Goal: Task Accomplishment & Management: Use online tool/utility

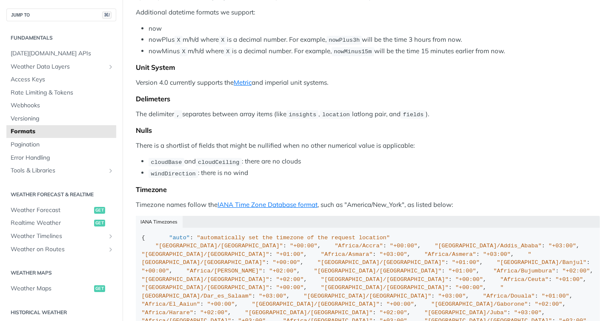
scroll to position [181, 0]
click at [288, 186] on div "Locations When you provide geographic coordinates as locations to Tomorrow.io e…" at bounding box center [368, 29] width 464 height 987
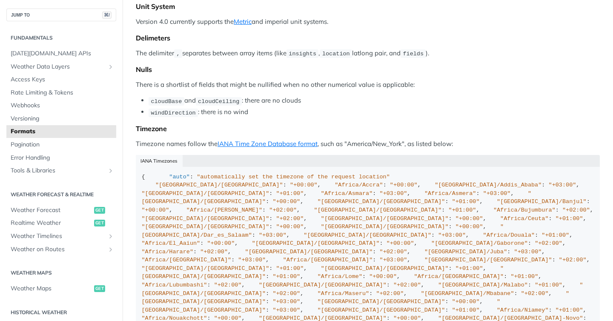
scroll to position [0, 0]
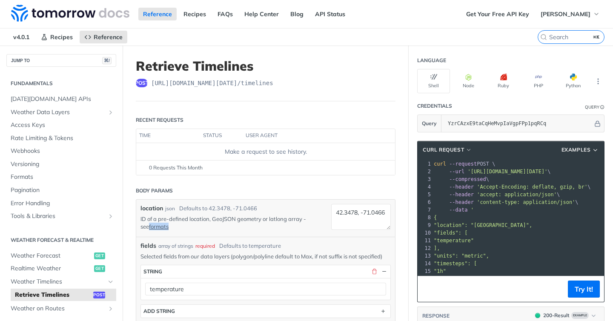
scroll to position [195, 0]
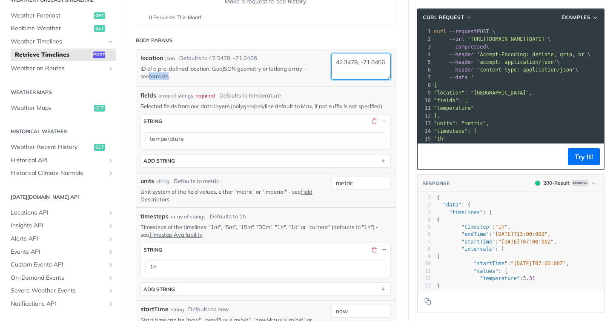
click at [351, 63] on textarea "42.3478, -71.0466" at bounding box center [361, 67] width 60 height 26
click at [362, 69] on textarea "42.3478, -71.0466" at bounding box center [361, 67] width 60 height 26
click at [290, 77] on p "ID of a pre-defined location, GeoJSON geometry or latlong array - see formats" at bounding box center [229, 72] width 178 height 15
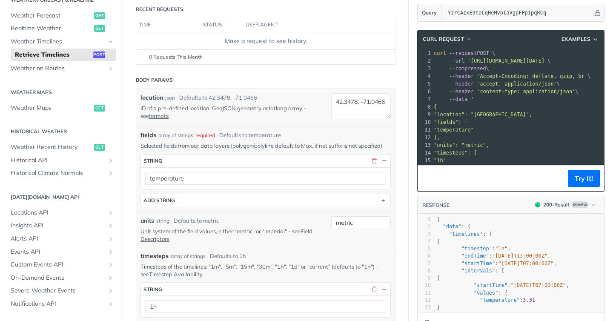
scroll to position [109, 0]
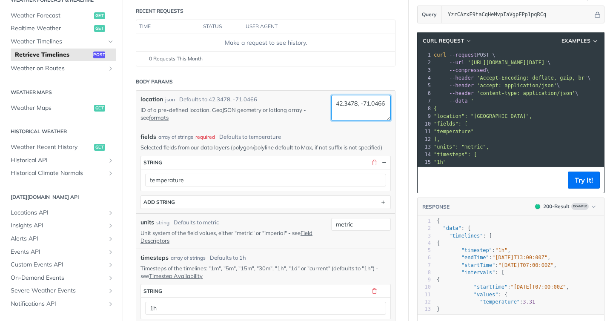
click at [368, 112] on textarea "42.3478, -71.0466" at bounding box center [361, 108] width 60 height 26
paste textarea "{ "type": "Polygon", "coordinates": [ [ [ -71.125728, 42.381938 ], [ -71.124309…"
type textarea "{ "type": "Polygon", "coordinates": [ [ [ -71.125728, 42.381938 ], [ -71.124309…"
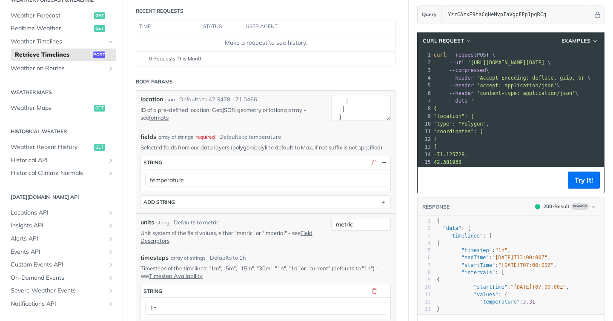
click at [314, 126] on div "location json Defaults to 42.3478, -71.0466 ID of a pre-defined location, GeoJS…" at bounding box center [265, 109] width 259 height 37
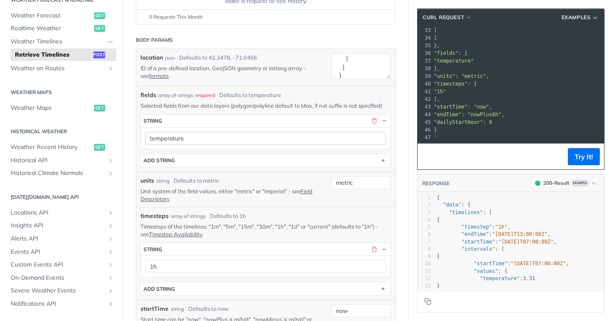
scroll to position [152, 0]
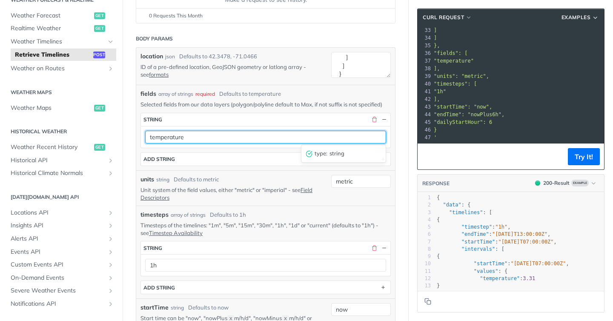
click at [264, 139] on input "temperature" at bounding box center [265, 137] width 241 height 13
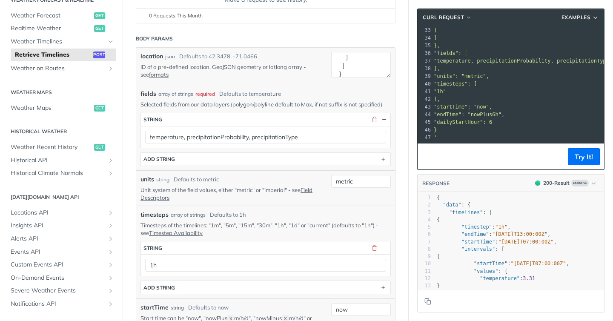
click at [206, 148] on div "fields * string temperature, precipitationProbability, precipitationType type :…" at bounding box center [265, 139] width 250 height 53
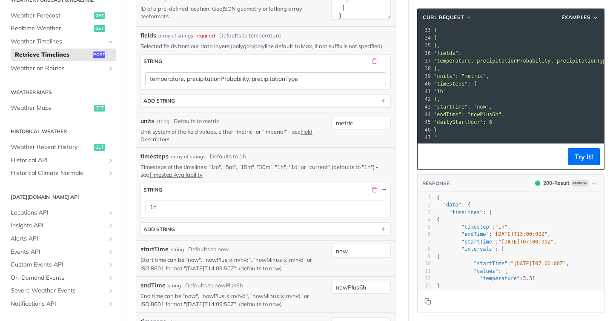
scroll to position [205, 0]
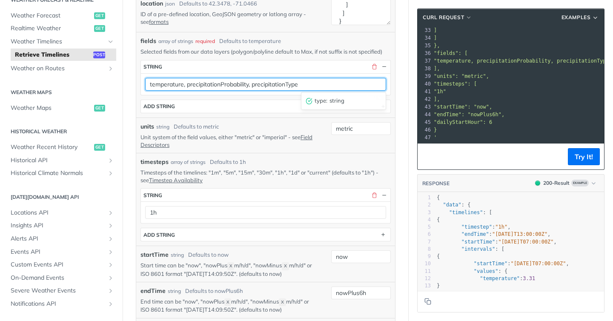
click at [188, 83] on input "temperature, precipitationProbability, precipitationType" at bounding box center [265, 84] width 241 height 13
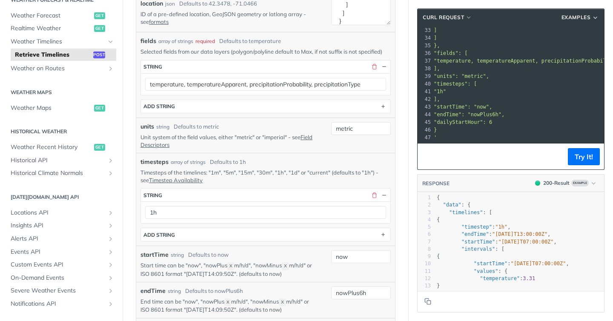
click at [274, 96] on div "fields * string temperature, temperatureApparent, precipitationProbability, pre…" at bounding box center [265, 86] width 250 height 53
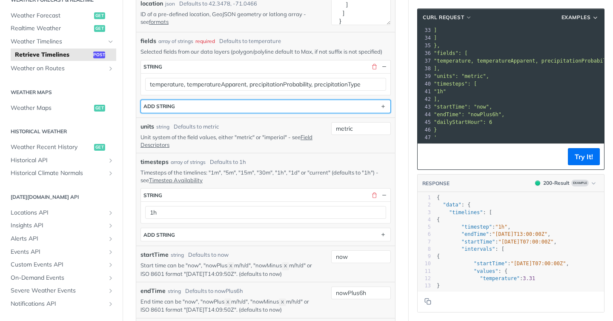
click at [261, 108] on button "ADD string" at bounding box center [265, 106] width 249 height 13
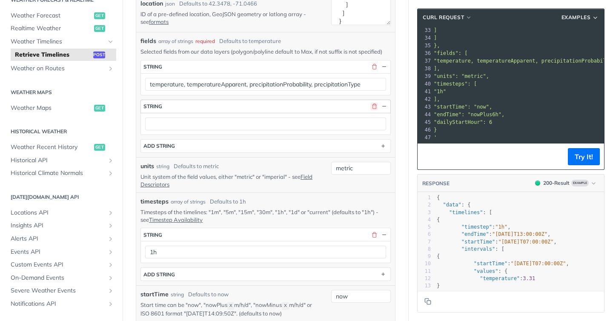
click at [375, 107] on button "button" at bounding box center [374, 107] width 8 height 8
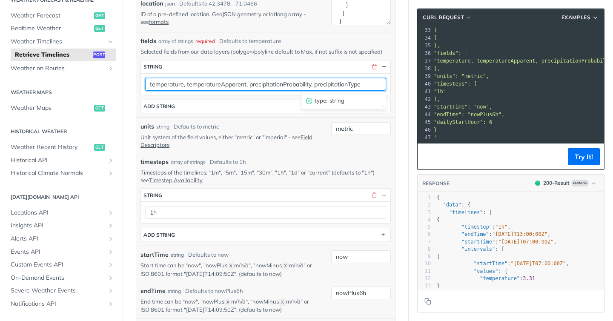
drag, startPoint x: 370, startPoint y: 86, endPoint x: 187, endPoint y: 85, distance: 183.0
click at [187, 85] on input "temperature, temperatureApparent, precipitationProbability, precipitationType" at bounding box center [265, 84] width 241 height 13
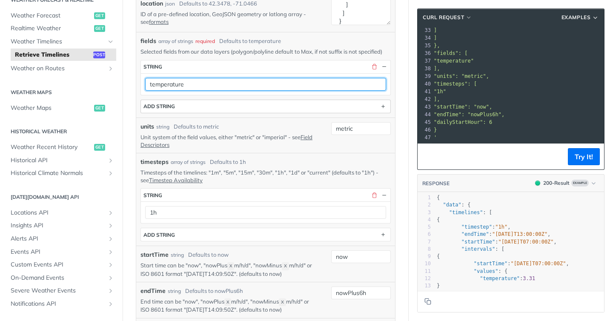
type input "temperature"
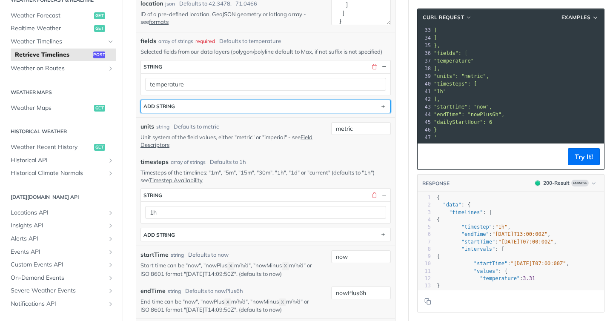
click at [240, 102] on button "ADD string" at bounding box center [265, 106] width 249 height 13
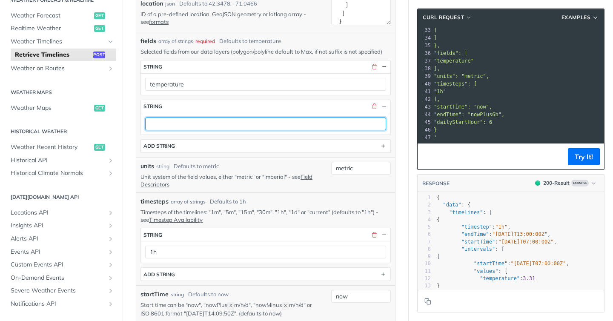
click at [218, 120] on input "text" at bounding box center [265, 123] width 241 height 13
paste input "temperatureApparent, precipitationProbability, precipitationType"
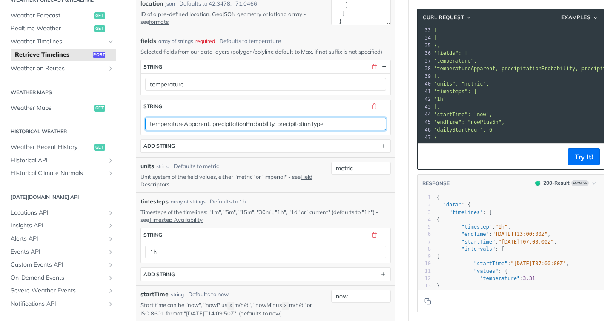
drag, startPoint x: 213, startPoint y: 124, endPoint x: 323, endPoint y: 124, distance: 109.8
click at [323, 124] on input "temperatureApparent, precipitationProbability, precipitationType" at bounding box center [265, 123] width 241 height 13
drag, startPoint x: 332, startPoint y: 124, endPoint x: 213, endPoint y: 126, distance: 119.2
click at [213, 126] on input "temperatureApparent, precipitationProbability, precipitationType" at bounding box center [265, 123] width 241 height 13
type input "temperatureApparent"
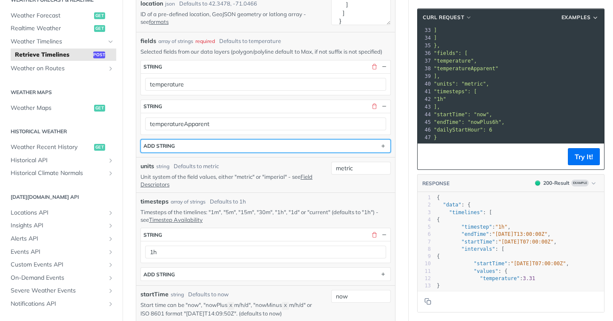
click at [216, 142] on button "ADD string" at bounding box center [265, 146] width 249 height 13
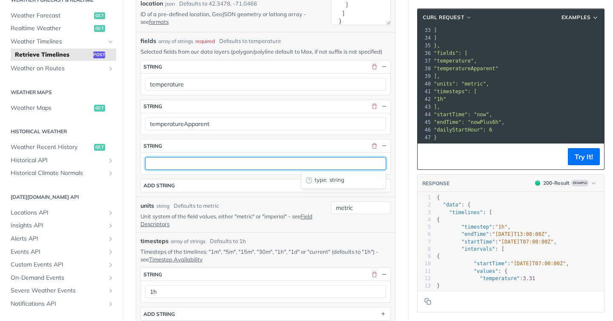
click at [207, 160] on input "text" at bounding box center [265, 163] width 241 height 13
paste input "precipitationProbability, precipitationType"
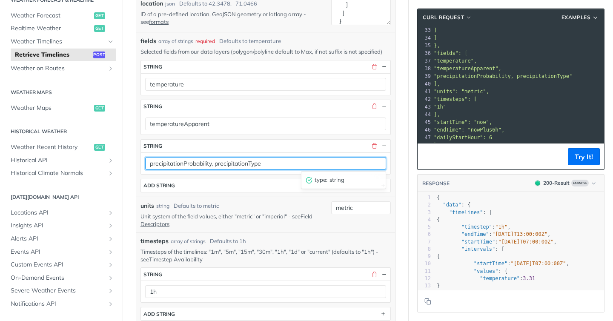
drag, startPoint x: 218, startPoint y: 163, endPoint x: 271, endPoint y: 163, distance: 53.6
click at [271, 163] on input "precipitationProbability, precipitationType" at bounding box center [265, 163] width 241 height 13
type input "precipitationProbability"
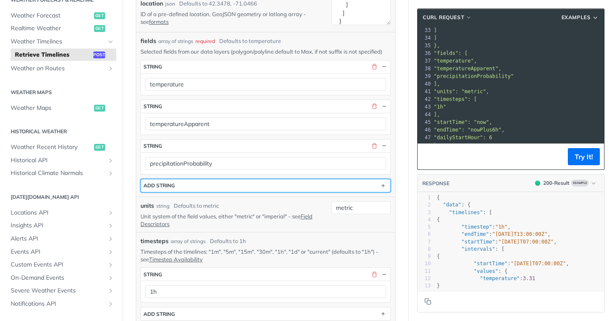
click at [240, 187] on button "ADD string" at bounding box center [265, 185] width 249 height 13
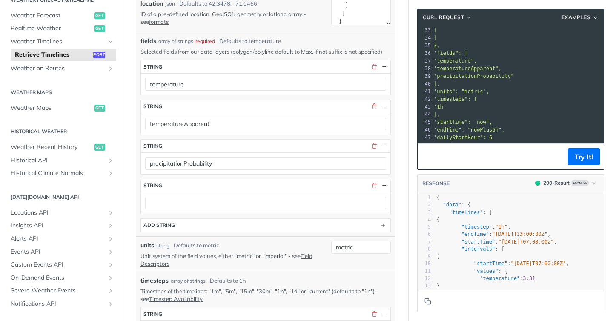
click at [236, 195] on div at bounding box center [265, 203] width 249 height 22
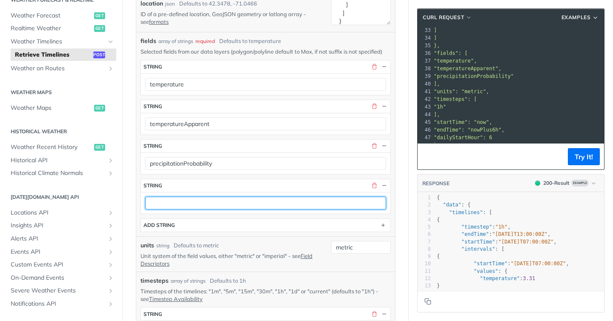
click at [235, 200] on input "text" at bounding box center [265, 203] width 241 height 13
paste input "precipitationType"
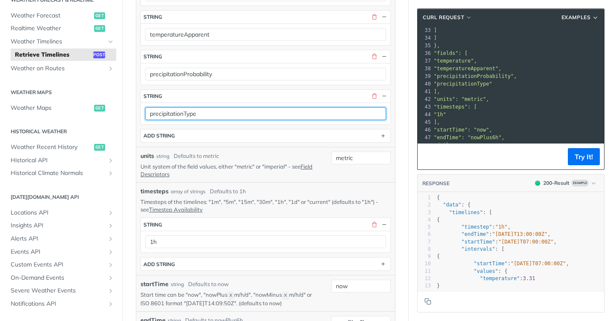
scroll to position [312, 0]
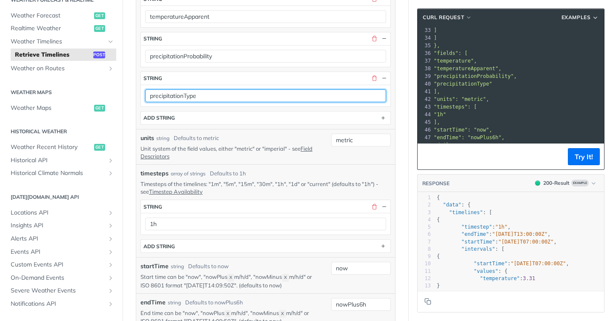
type input "precipitationType"
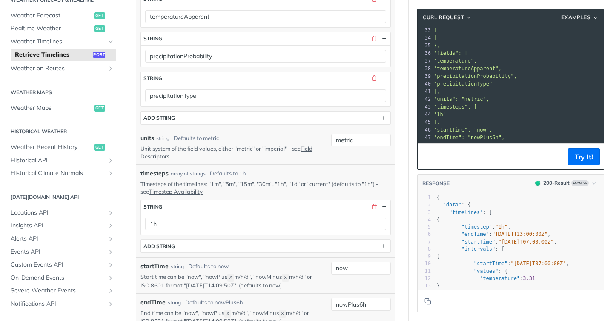
click at [235, 153] on p "Unit system of the field values, either "metric" or "imperial" - see Field Desc…" at bounding box center [229, 152] width 178 height 15
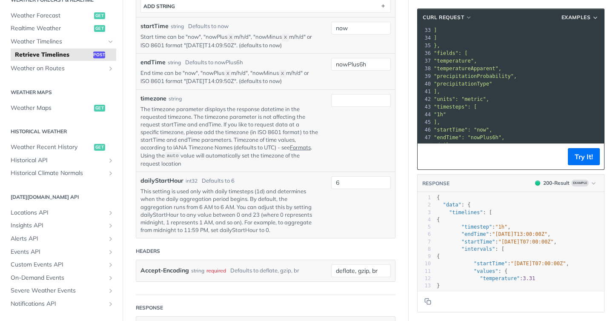
scroll to position [557, 0]
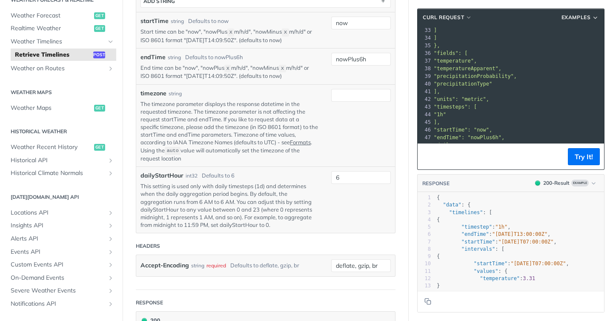
click at [296, 199] on p "This setting is used only with daily timesteps (1d) and determines when the dai…" at bounding box center [229, 205] width 178 height 46
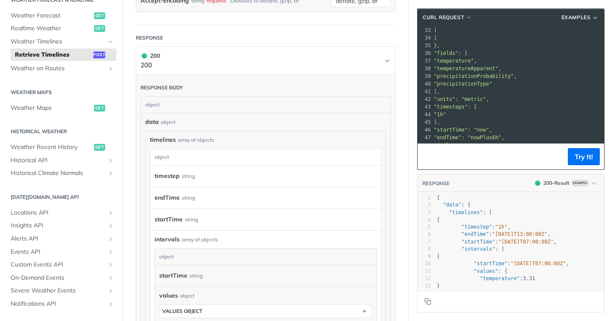
scroll to position [812, 0]
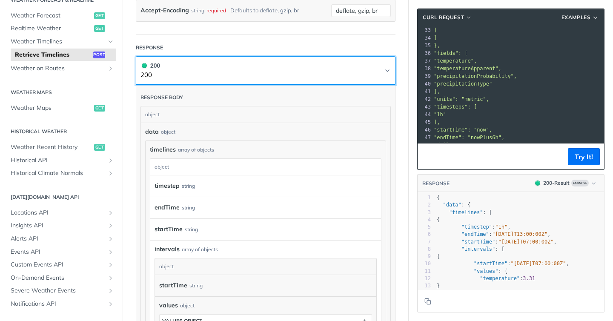
click at [388, 70] on icon "Chevron" at bounding box center [387, 71] width 3 height 2
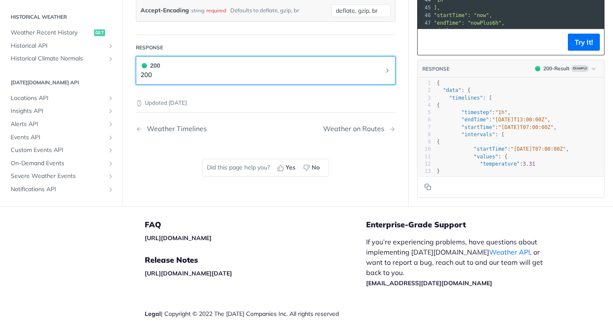
click at [388, 69] on icon "Chevron" at bounding box center [387, 70] width 2 height 3
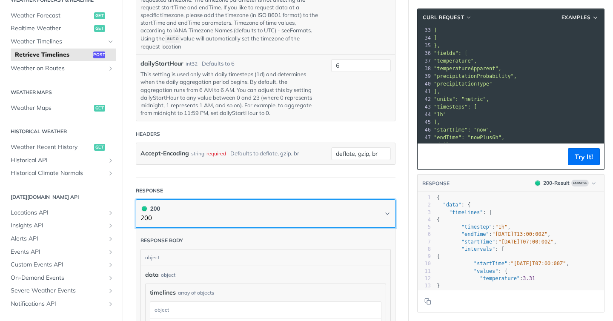
scroll to position [540, 0]
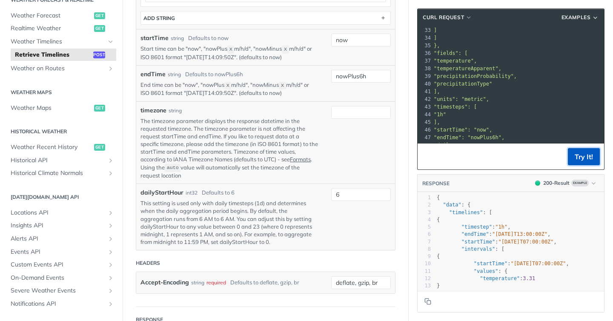
click at [582, 152] on button "Try It!" at bounding box center [584, 156] width 32 height 17
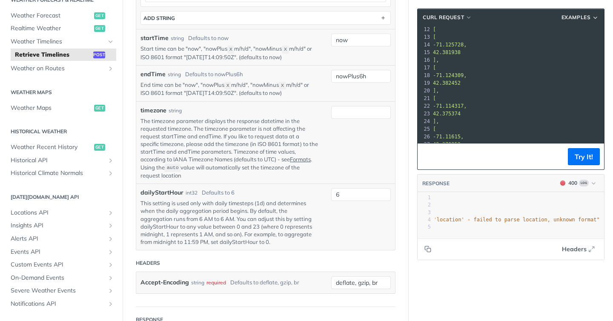
scroll to position [0, 0]
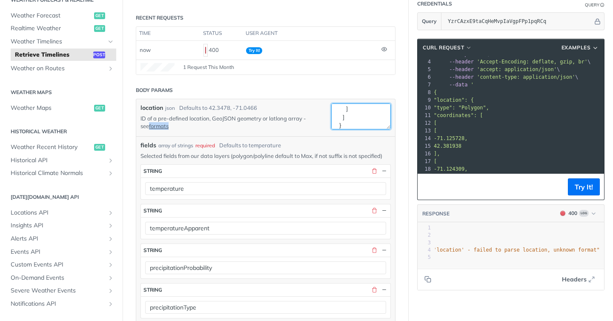
click at [341, 120] on textarea "{ "type": "Polygon", "coordinates": [ [ [ -71.125728, 42.381938 ], [ -71.124309…" at bounding box center [361, 116] width 60 height 26
paste textarea ""location": { "type": "Polygon", "coordinates": [ [ [ -71.125728, 42.381938 ], …"
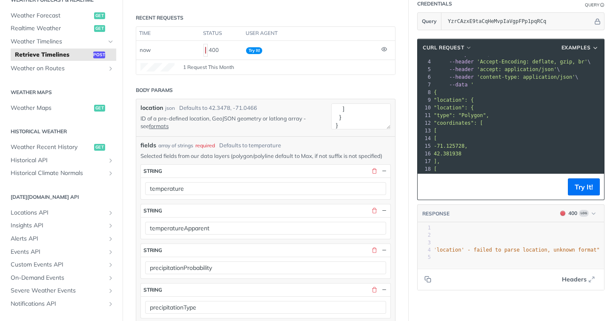
click at [358, 142] on div "fields array of strings required Defaults to temperature" at bounding box center [265, 145] width 250 height 9
click at [574, 189] on button "Try It!" at bounding box center [584, 186] width 32 height 17
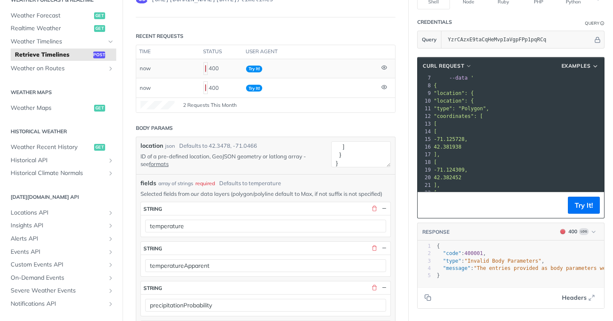
click at [257, 69] on span "Try It!" at bounding box center [254, 69] width 16 height 7
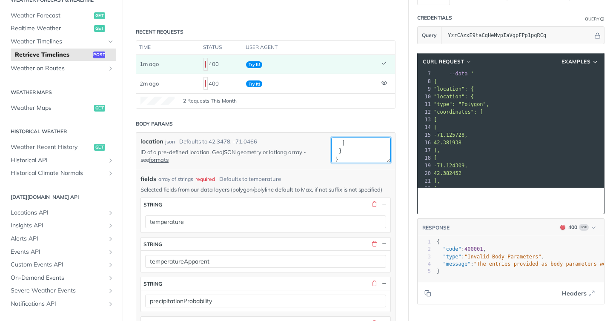
click at [352, 155] on textarea "{ "location": { "type": "Polygon", "coordinates": [ [ [ -71.125728, 42.381938 ]…" at bounding box center [361, 150] width 60 height 26
paste textarea ""type": "Polygon", "coordinates": [ [ [ -71.125728, 42.381938 ], [ -71.124309, …"
type textarea "{ "type": "Polygon", "coordinates": [ [ [ -71.125728, 42.381938 ], [ -71.124309…"
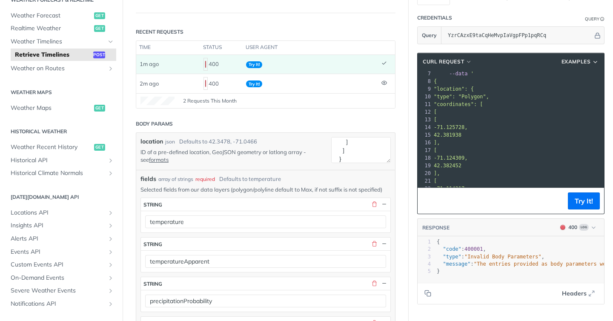
click at [345, 175] on div "fields array of strings required Defaults to temperature" at bounding box center [265, 179] width 250 height 9
click at [580, 196] on button "Try It!" at bounding box center [584, 200] width 32 height 17
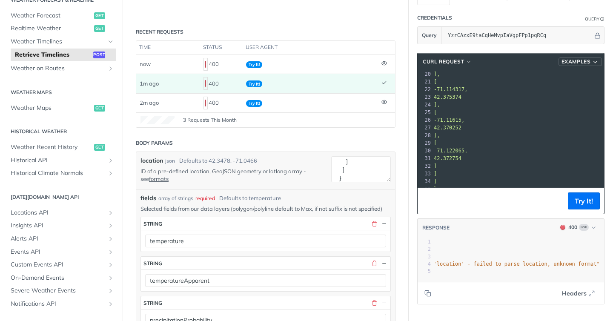
click at [587, 63] on span "Examples" at bounding box center [575, 62] width 29 height 8
click at [568, 76] on span "Request Example" at bounding box center [545, 76] width 48 height 9
type input "string"
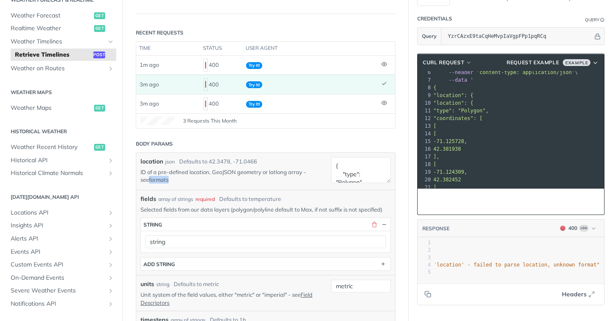
scroll to position [91, 0]
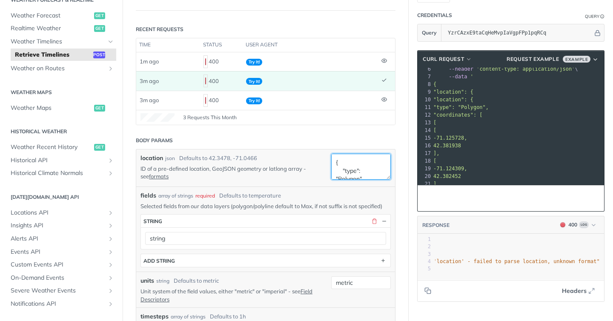
click at [355, 162] on textarea "42.3478, -71.0466" at bounding box center [361, 167] width 60 height 26
click at [366, 169] on textarea "42.3478, -71.0466" at bounding box center [361, 167] width 60 height 26
click at [298, 171] on p "ID of a pre-defined location, GeoJSON geometry or latlong array - see formats" at bounding box center [229, 172] width 178 height 15
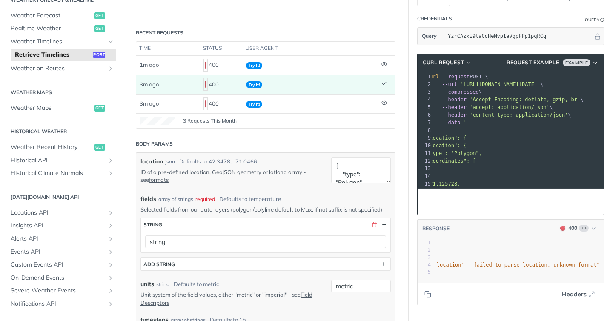
scroll to position [153, 0]
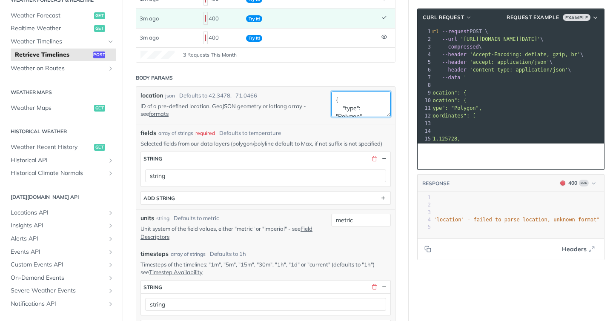
click at [358, 104] on textarea "42.3478, -71.0466" at bounding box center [361, 104] width 60 height 26
click at [375, 109] on textarea "42.3478, -71.0466" at bounding box center [361, 104] width 60 height 26
click at [341, 97] on textarea "42.3478, -71.0466" at bounding box center [361, 104] width 60 height 26
paste textarea "{ "location": { "type": "Polygon", "coordinates": [ [ [ -71.125728, 42.381938 ]…"
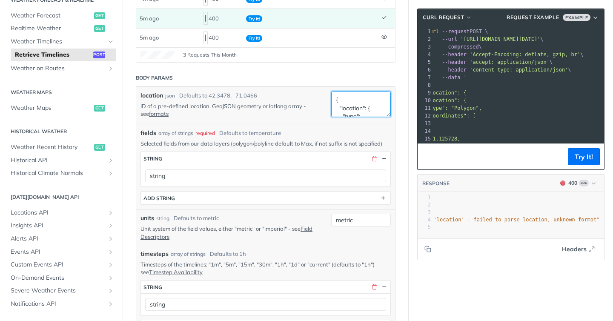
click at [351, 106] on textarea "{ "location": { "type": "Polygon", "coordinates": [ [ [ -71.125728, 42.381938 ]…" at bounding box center [361, 104] width 60 height 26
click at [353, 104] on textarea "{ "location": { "type": "Polygon", "coordinates": [ [ [ -71.125728, 42.381938 ]…" at bounding box center [361, 104] width 60 height 26
paste textarea ""type": "Polygon", "coordinates": [ [ [ -71.125728, 42.381938 ], [ -71.122065, …"
type textarea "{ "type": "Polygon", "coordinates": [ [ [ -71.125728, 42.381938 ], [ -71.122065…"
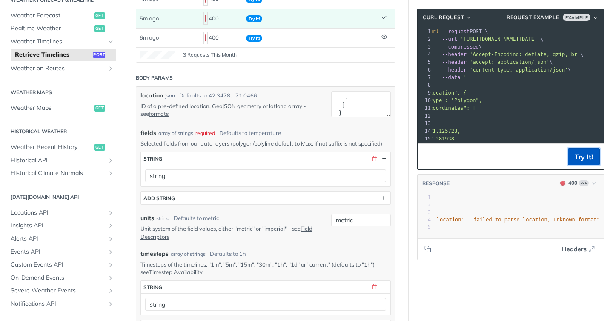
click at [591, 159] on button "Try It!" at bounding box center [584, 156] width 32 height 17
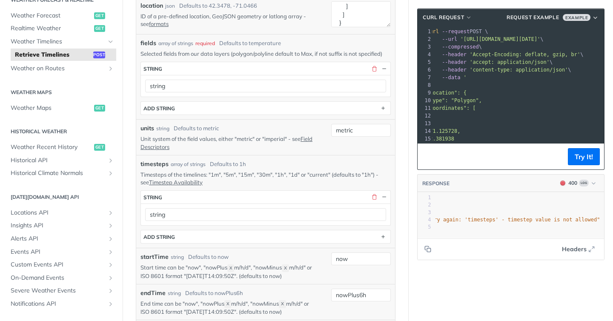
scroll to position [245, 0]
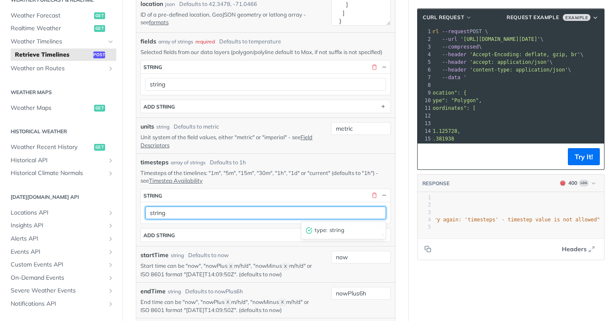
click at [326, 212] on input "string" at bounding box center [265, 212] width 241 height 13
type input "1h"
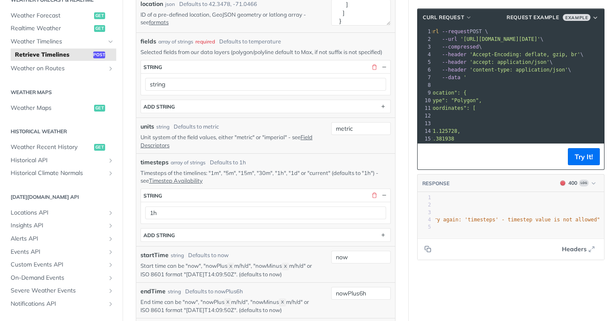
click at [583, 159] on button "Try It!" at bounding box center [584, 156] width 32 height 17
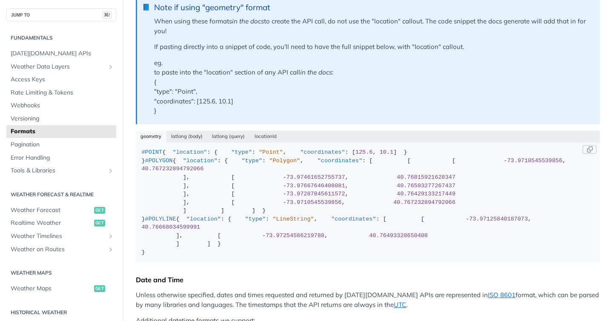
scroll to position [64, 0]
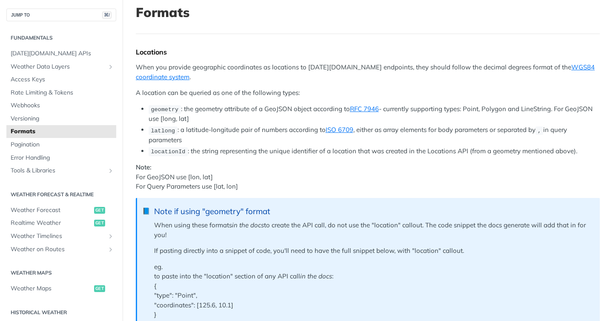
scroll to position [55, 0]
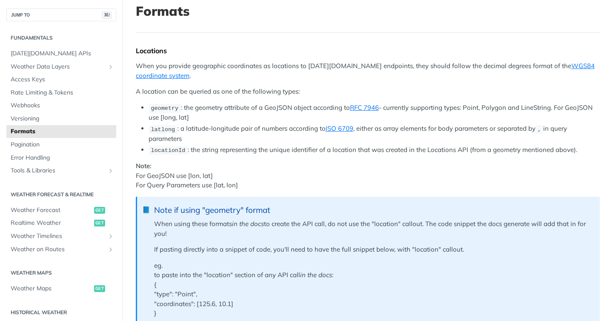
click at [273, 177] on p "Note: For GeoJSON use [lon, lat] For Query Parameters use [lat, lon]" at bounding box center [368, 175] width 464 height 29
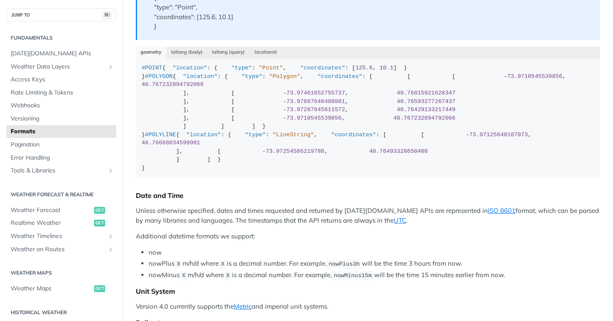
scroll to position [347, 0]
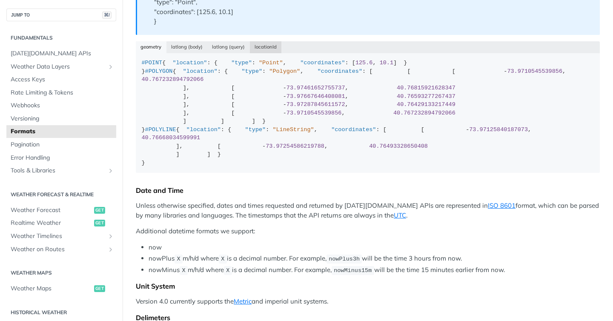
click at [266, 46] on button "locationId" at bounding box center [266, 47] width 32 height 12
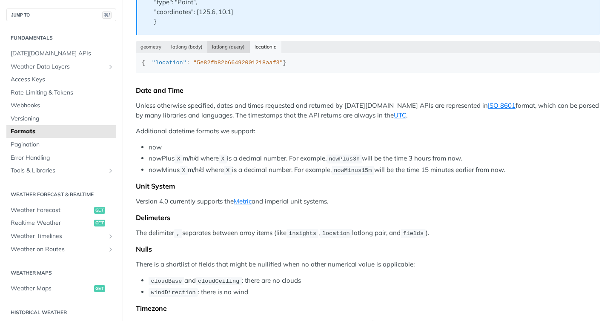
click at [237, 45] on button "latlong (query)" at bounding box center [228, 47] width 43 height 12
click at [189, 47] on button "latlong (body)" at bounding box center [186, 47] width 41 height 12
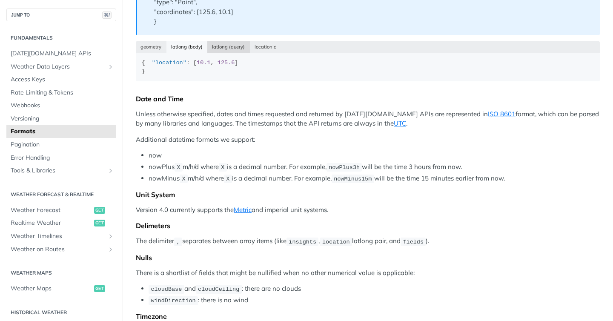
click at [226, 42] on button "latlong (query)" at bounding box center [228, 47] width 43 height 12
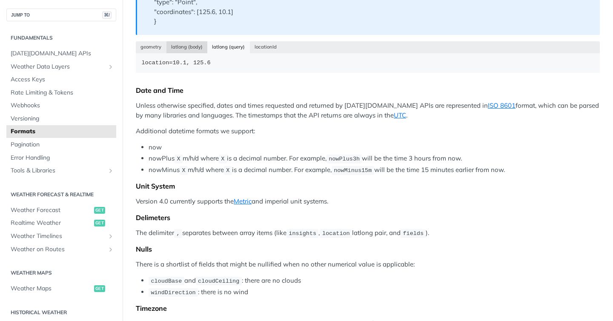
click at [175, 48] on button "latlong (body)" at bounding box center [186, 47] width 41 height 12
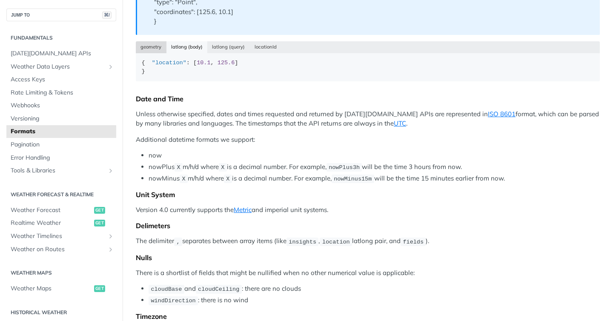
click at [150, 47] on button "geometry" at bounding box center [151, 47] width 31 height 12
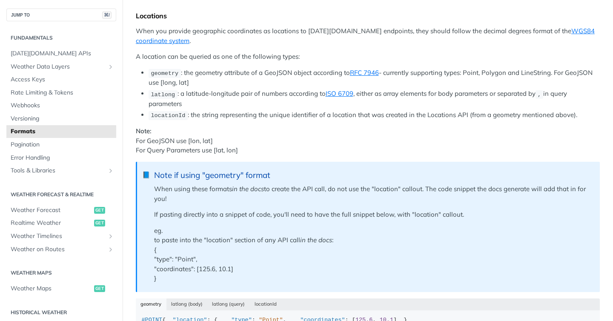
scroll to position [88, 0]
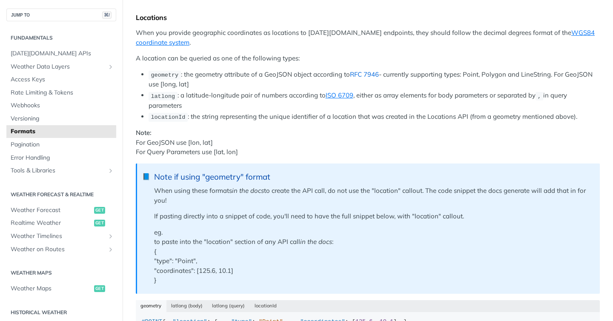
click at [370, 74] on link "RFC 7946" at bounding box center [364, 74] width 29 height 8
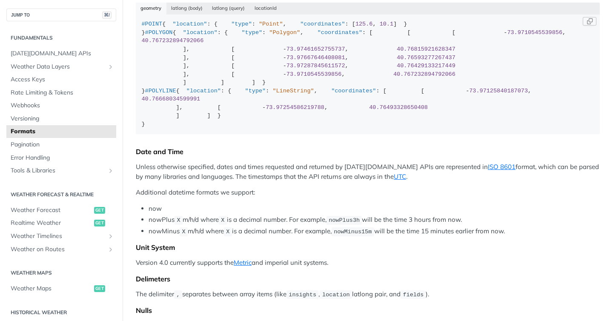
scroll to position [378, 0]
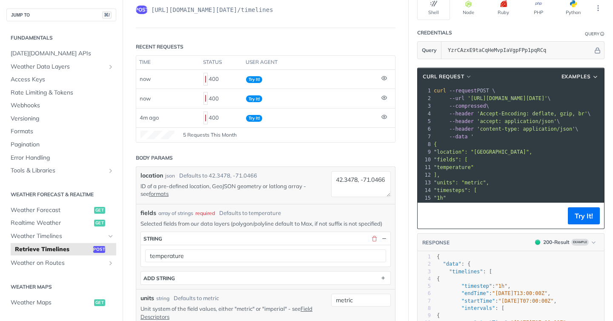
scroll to position [75, 0]
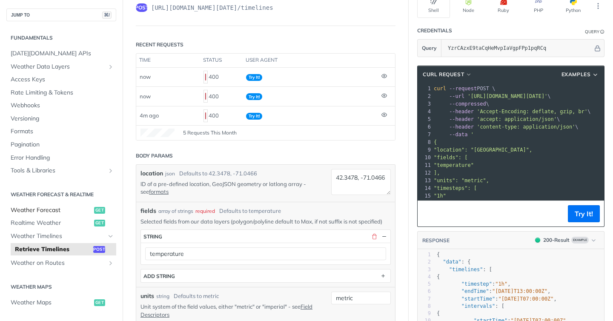
click at [58, 211] on span "Weather Forecast" at bounding box center [51, 210] width 81 height 9
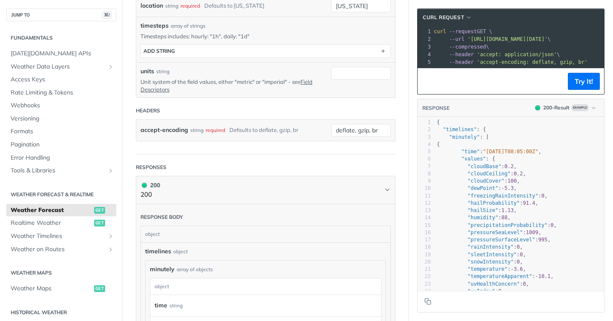
scroll to position [211, 0]
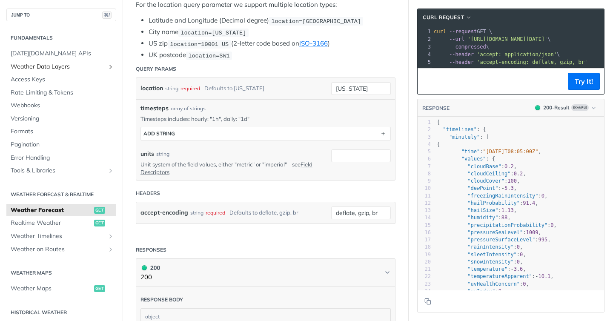
click at [54, 66] on span "Weather Data Layers" at bounding box center [58, 67] width 94 height 9
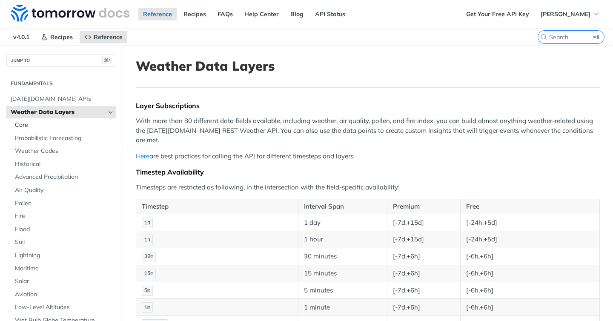
click at [47, 125] on span "Core" at bounding box center [64, 125] width 99 height 9
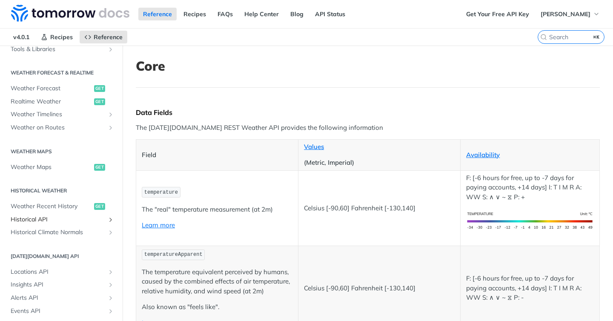
scroll to position [376, 0]
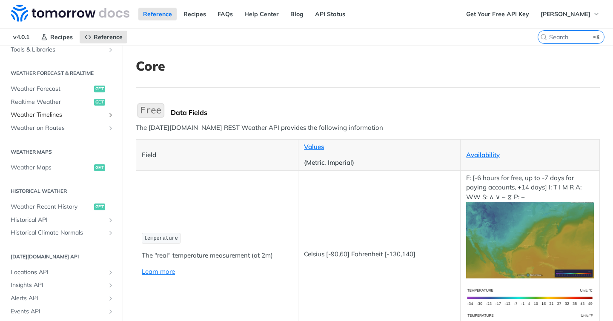
click at [61, 118] on span "Weather Timelines" at bounding box center [58, 115] width 94 height 9
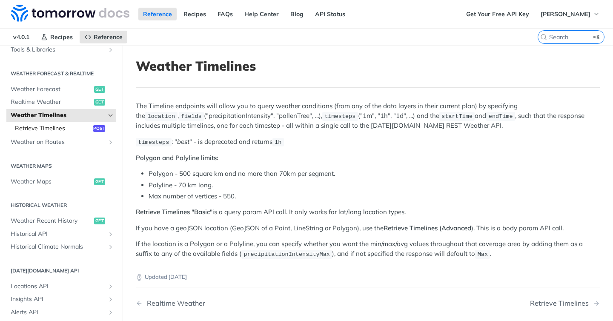
drag, startPoint x: 46, startPoint y: 128, endPoint x: 63, endPoint y: 124, distance: 17.5
click at [46, 128] on span "Retrieve Timelines" at bounding box center [53, 128] width 76 height 9
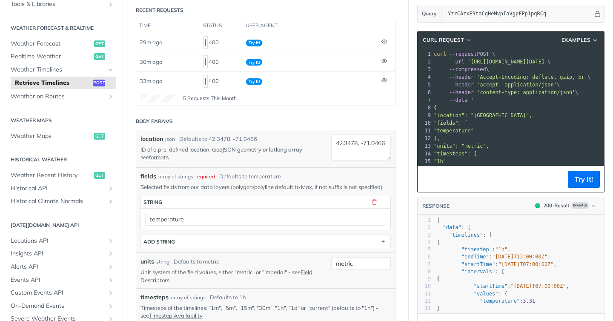
scroll to position [113, 0]
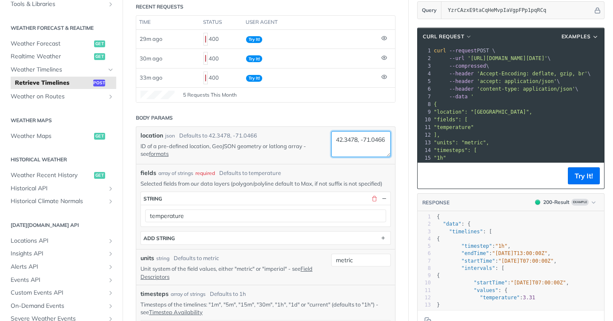
click at [356, 145] on textarea "42.3478, -71.0466" at bounding box center [361, 144] width 60 height 26
paste textarea "{ "type": "Polygon", "coordinates": [ [ [ -71.125728, 42.381938 ], [ -71.122065…"
type textarea "{ "type": "Polygon", "coordinates": [ [ [ -71.125728, 42.381938 ], [ -71.122065…"
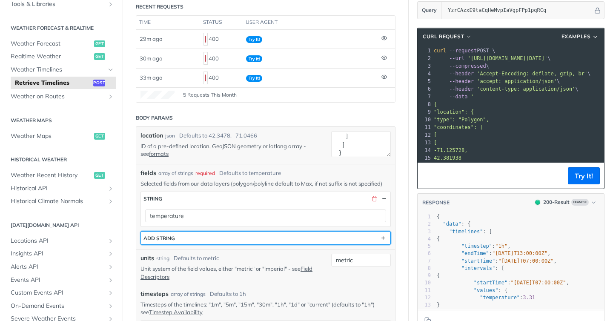
click at [201, 238] on button "ADD string" at bounding box center [265, 238] width 249 height 13
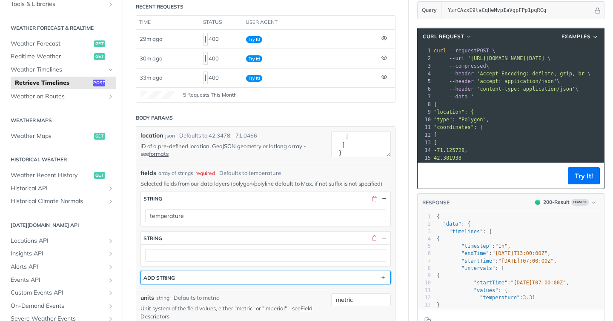
scroll to position [149, 0]
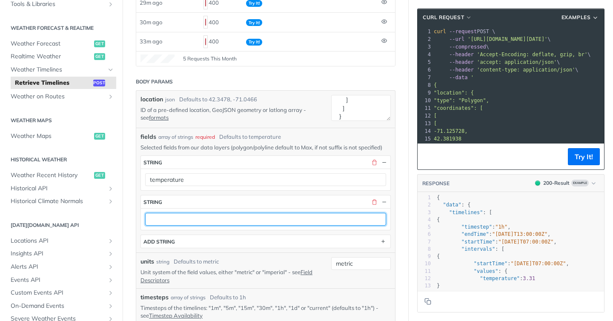
click at [184, 218] on input "text" at bounding box center [265, 219] width 241 height 13
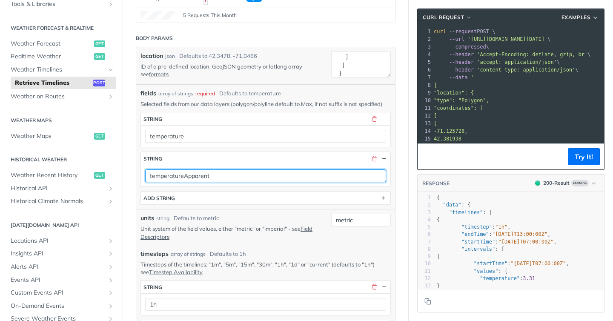
scroll to position [194, 0]
type input "temperatureApparent"
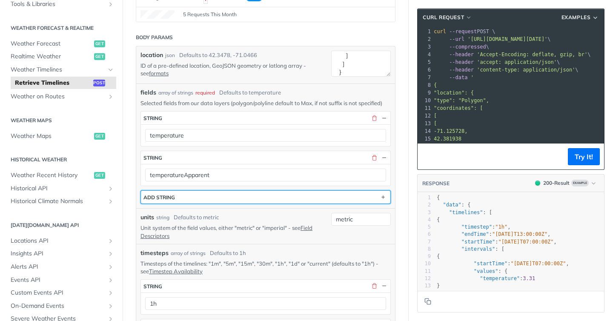
click at [192, 199] on button "ADD string" at bounding box center [265, 197] width 249 height 13
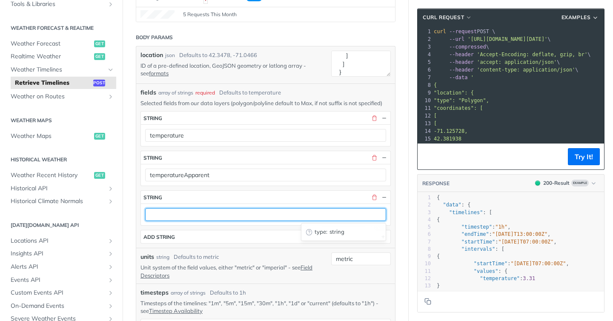
click at [194, 212] on input "text" at bounding box center [265, 214] width 241 height 13
type input "precipitationProbability"
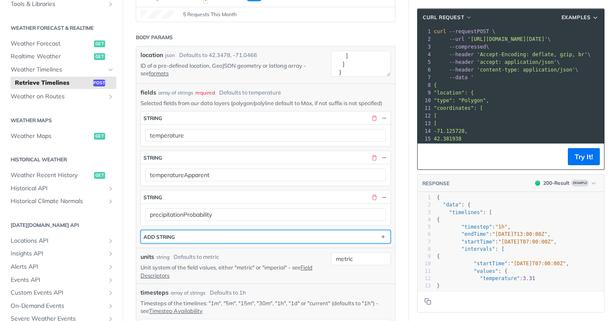
click at [185, 238] on button "ADD string" at bounding box center [265, 236] width 249 height 13
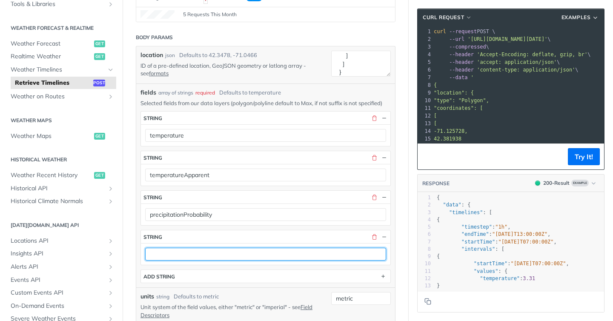
click at [184, 253] on input "text" at bounding box center [265, 254] width 241 height 13
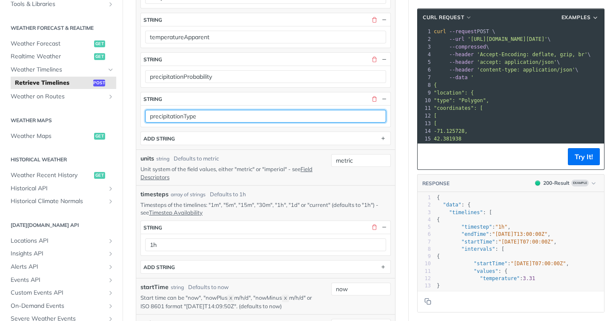
scroll to position [255, 0]
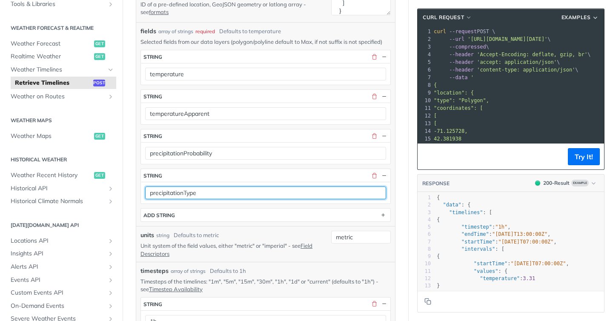
type input "precipitationType"
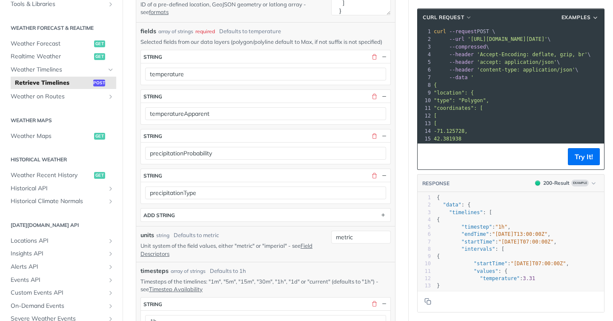
click at [584, 159] on button "Try It!" at bounding box center [584, 156] width 32 height 17
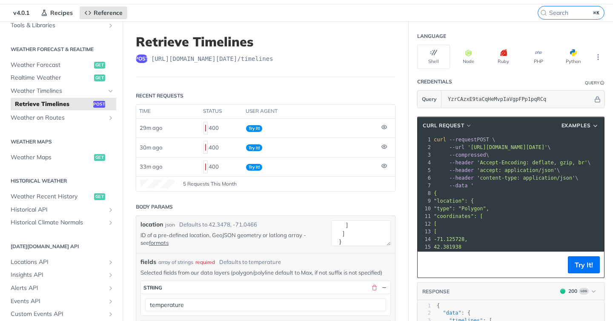
scroll to position [0, 0]
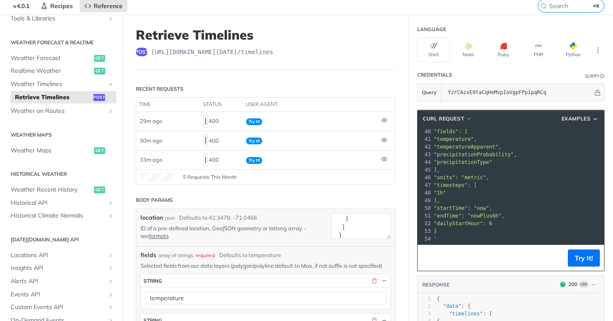
click at [523, 197] on pre "]," at bounding box center [573, 201] width 283 height 8
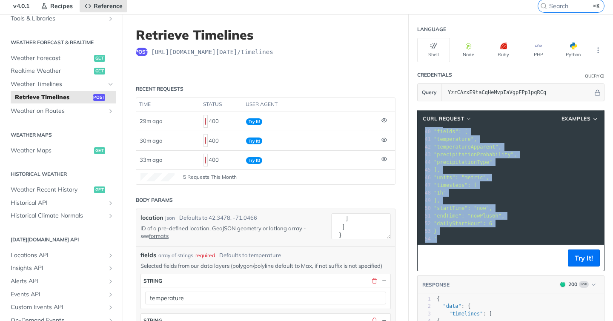
copy div "curl --request POST \ 2 --url 'https://api.tomorrow.io/v4/timelines?apikey=YzrC…"
click at [523, 197] on pre "]," at bounding box center [573, 201] width 283 height 8
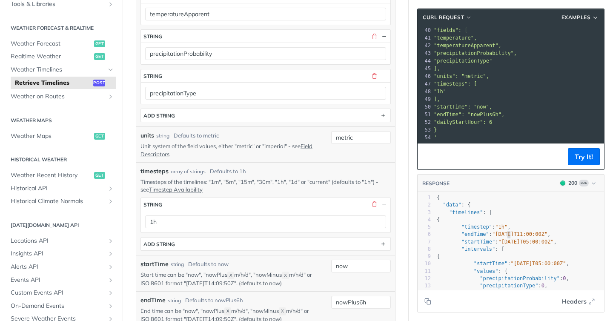
click at [508, 236] on span ""2025-09-15T11:00:00Z"" at bounding box center [519, 234] width 55 height 6
type textarea "{ "data": { "timelines": [ { "timestep": "1h", "endTime": "2025-09-15T11:00:00Z…"
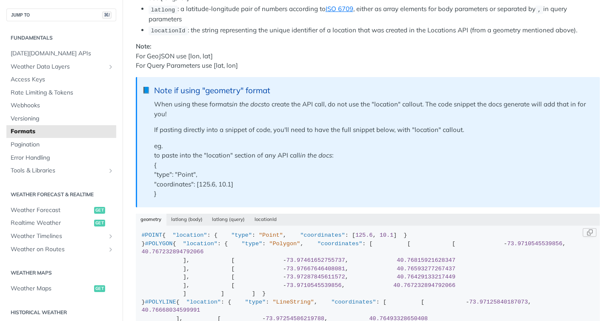
scroll to position [52, 0]
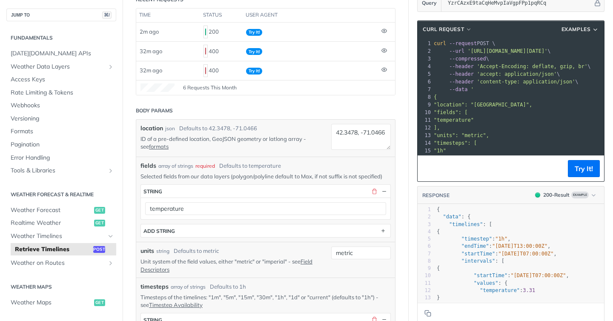
scroll to position [121, 0]
click at [252, 33] on span "Try It!" at bounding box center [254, 32] width 16 height 7
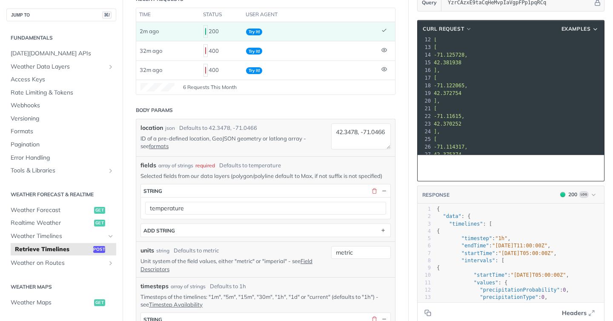
scroll to position [300, 0]
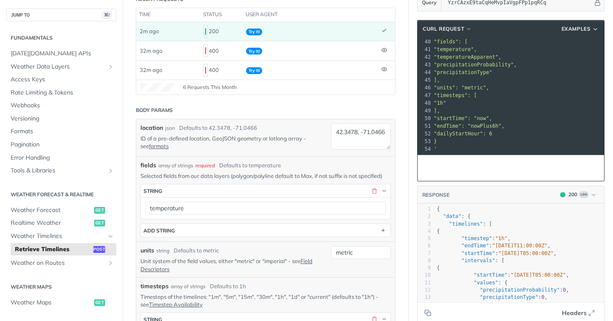
click at [492, 132] on span ""dailyStartHour": 6" at bounding box center [463, 134] width 58 height 6
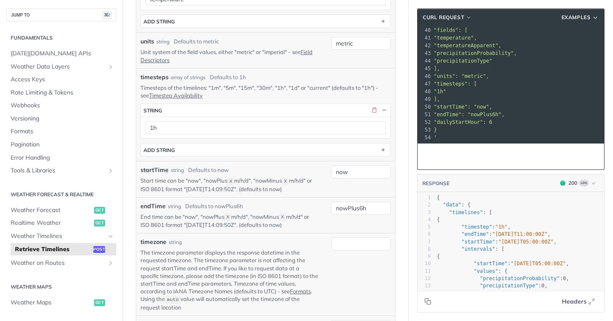
scroll to position [329, 0]
click at [371, 207] on input "nowPlus6h" at bounding box center [361, 209] width 60 height 13
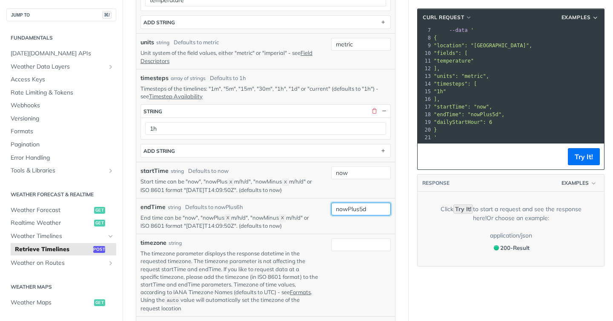
type input "nowPlus5d"
click at [364, 191] on div "startTime string Defaults to now Start time can be "now", "nowPlus X m/h/d", "n…" at bounding box center [265, 179] width 250 height 27
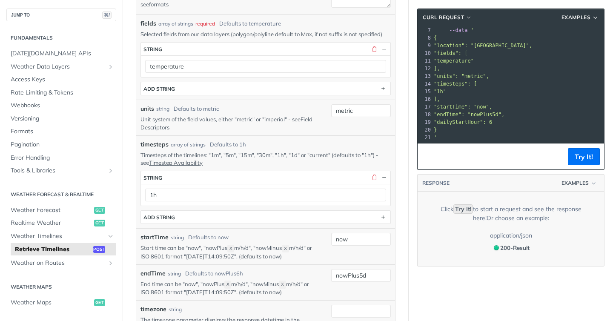
scroll to position [260, 0]
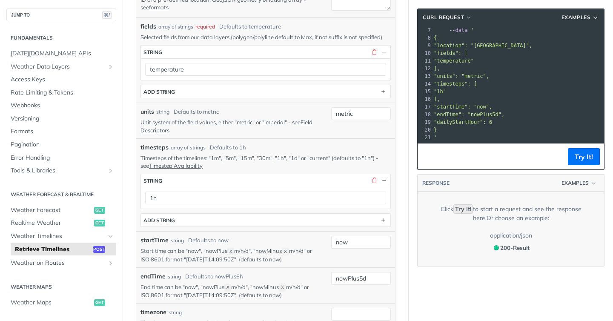
click at [467, 97] on pre "]," at bounding box center [573, 99] width 283 height 8
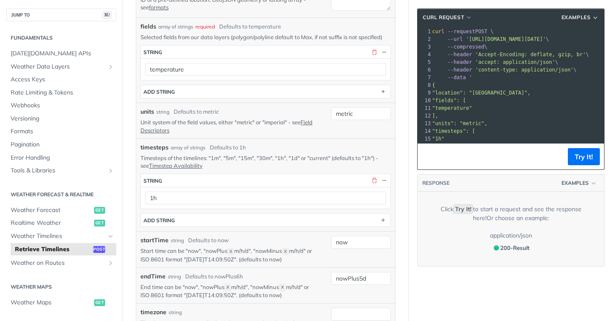
scroll to position [0, 0]
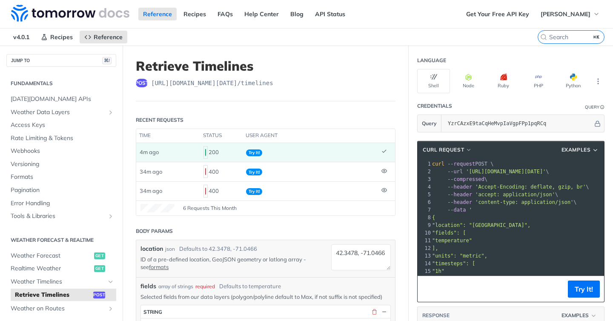
click at [255, 152] on span "Try It!" at bounding box center [254, 152] width 16 height 7
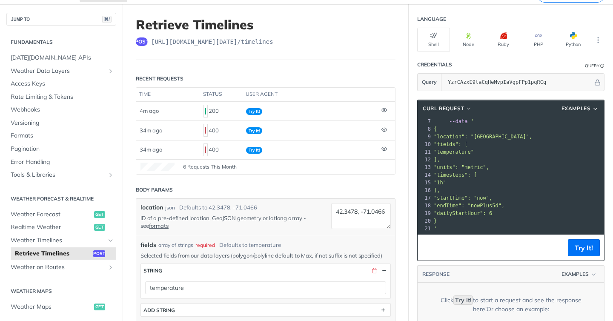
scroll to position [42, 0]
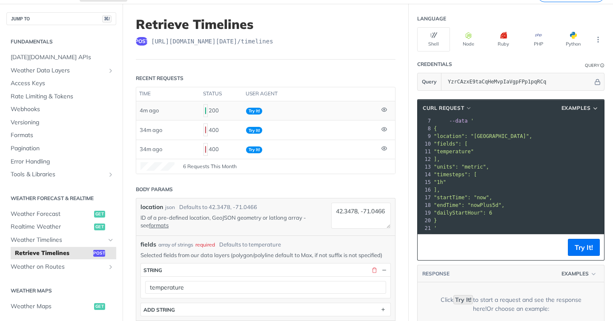
click at [256, 111] on span "Try It!" at bounding box center [254, 111] width 16 height 7
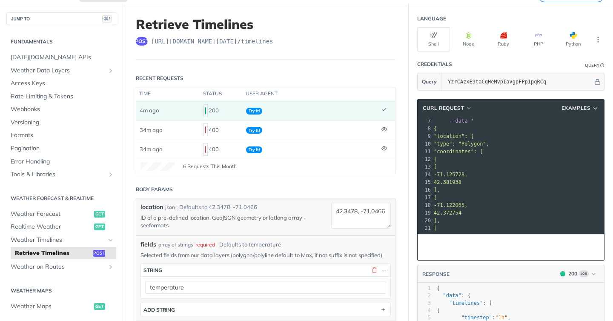
scroll to position [300, 0]
click at [503, 208] on pre ""endTime": "nowPlus6h"," at bounding box center [573, 205] width 283 height 8
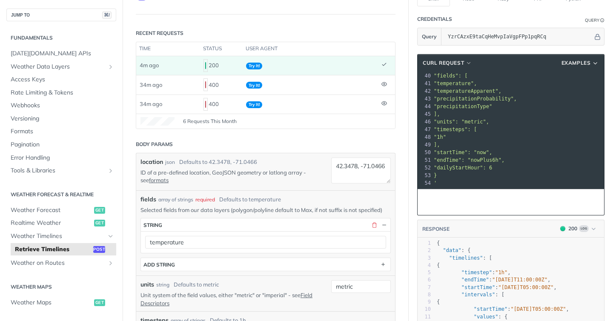
scroll to position [90, 0]
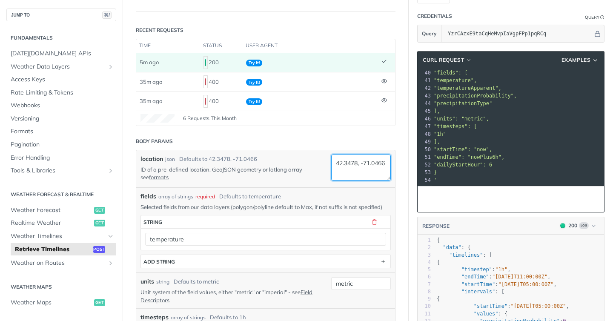
click at [352, 161] on textarea "42.3478, -71.0466" at bounding box center [361, 168] width 60 height 26
paste textarea
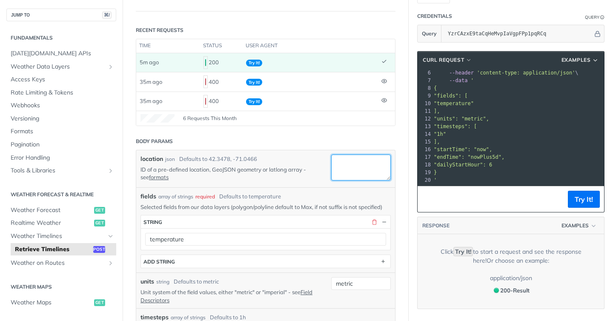
paste textarea
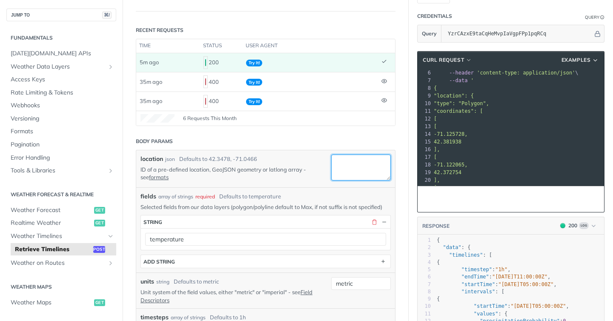
paste textarea "{ "type": "Polygon", "coordinates": [ [ [ -71.125728, 42.381938 ], [ -71.122065…"
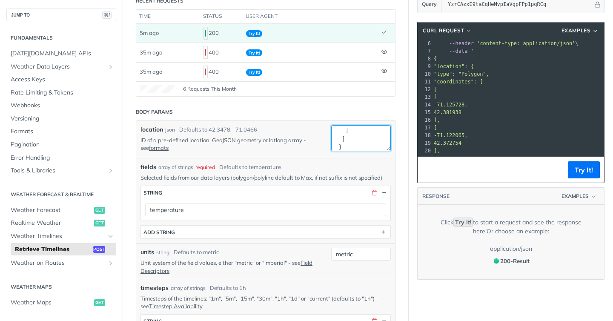
scroll to position [160, 0]
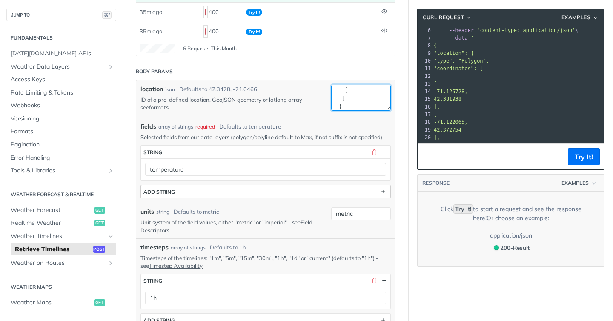
type textarea "{ "type": "Polygon", "coordinates": [ [ [ -71.125728, 42.381938 ], [ -71.122065…"
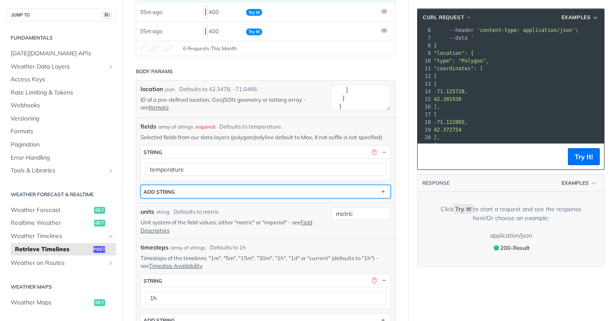
click at [204, 193] on button "ADD string" at bounding box center [265, 191] width 249 height 13
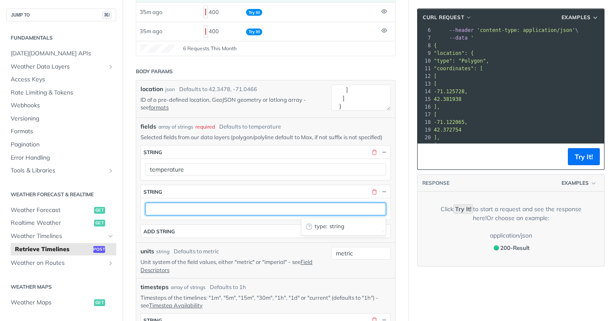
click at [198, 211] on input "text" at bounding box center [265, 209] width 241 height 13
type input "temperatureApparent"
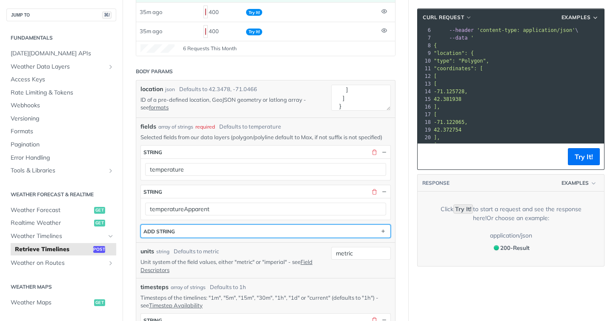
click at [182, 225] on button "ADD string" at bounding box center [265, 231] width 249 height 13
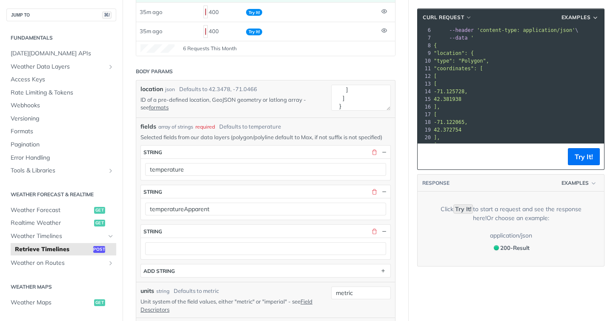
click at [178, 258] on div at bounding box center [265, 249] width 249 height 22
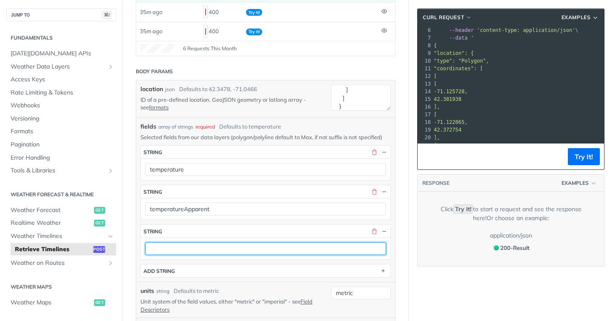
click at [176, 251] on input "text" at bounding box center [265, 248] width 241 height 13
type input "precipitationProbability"
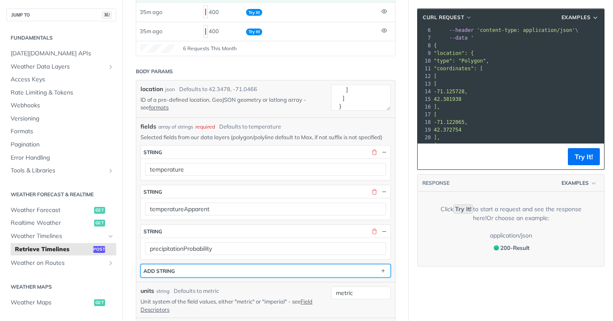
click at [179, 275] on button "ADD string" at bounding box center [265, 270] width 249 height 13
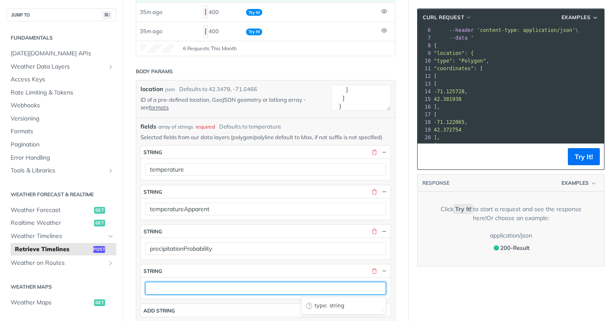
click at [177, 285] on input "text" at bounding box center [265, 288] width 241 height 13
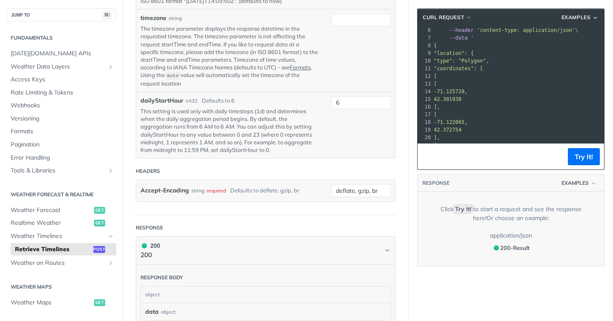
scroll to position [705, 0]
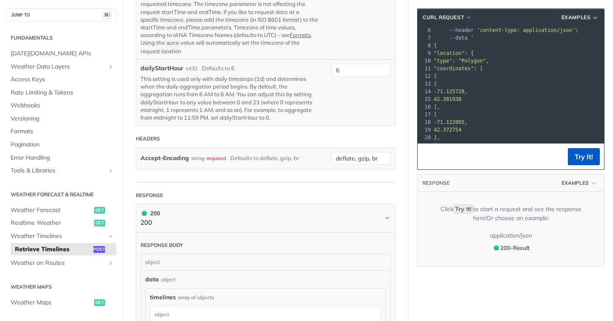
type input "precipitationType"
click at [584, 158] on button "Try It!" at bounding box center [584, 156] width 32 height 17
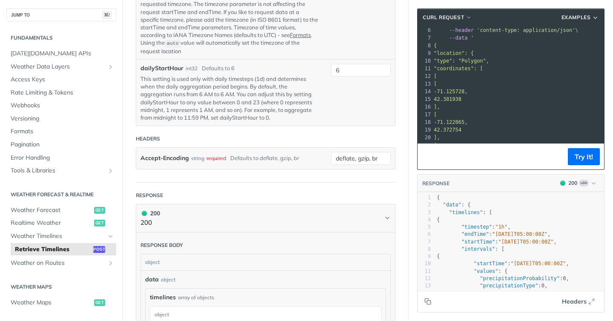
scroll to position [767, 0]
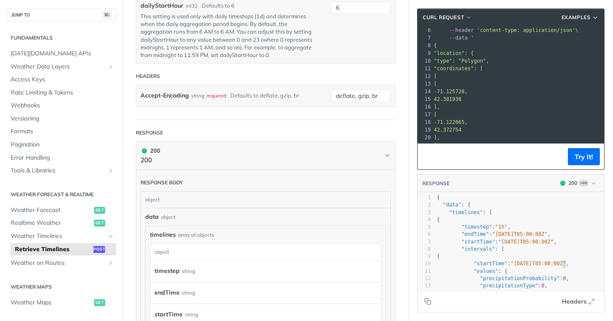
click at [564, 266] on span ""2025-09-15T05:00:00Z"" at bounding box center [537, 263] width 55 height 6
type textarea "{ "data": { "timelines": [ { "timestep": "1h", "endTime": "2025-09-20T05:00:00Z…"
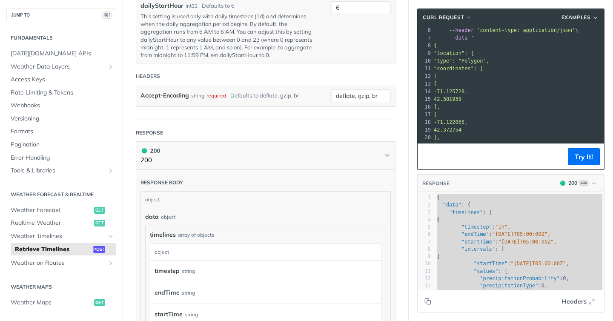
click at [524, 95] on pre "-71.125728," at bounding box center [573, 92] width 283 height 8
copy div "curl --request POST \ 2 --url 'https://api.tomorrow.io/v4/timelines?apikey=YzrC…"
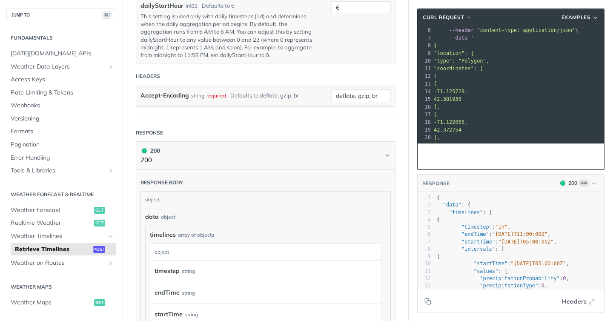
click at [501, 222] on pre "{" at bounding box center [519, 219] width 169 height 7
type textarea "{ "data": { "timelines": [ { "timestep": "1h", "endTime": "2025-09-15T11:00:00Z…"
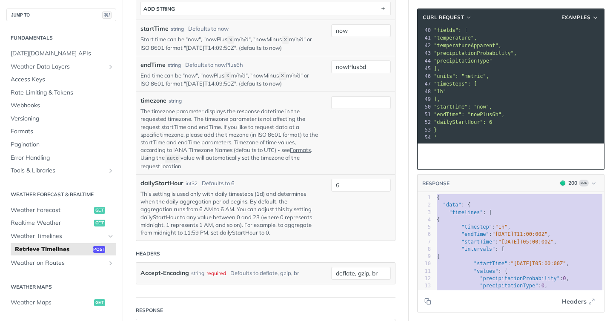
scroll to position [580, 0]
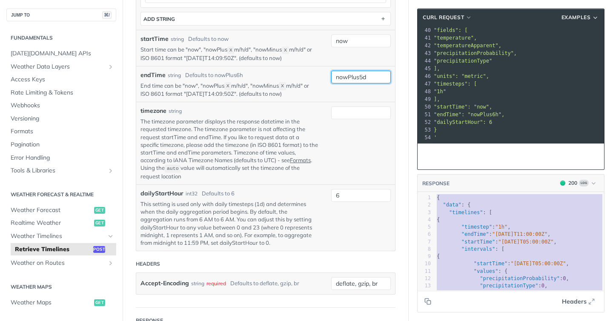
click at [372, 75] on input "nowPlus5d" at bounding box center [361, 77] width 60 height 13
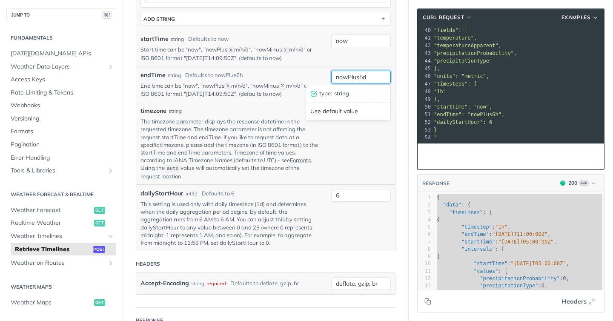
click at [364, 76] on input "nowPlus5d" at bounding box center [361, 77] width 60 height 13
click at [377, 76] on input "nowPlus5d" at bounding box center [361, 77] width 60 height 13
click at [381, 135] on div "timezone string The timezone parameter displays the response datetime in the re…" at bounding box center [265, 143] width 250 height 74
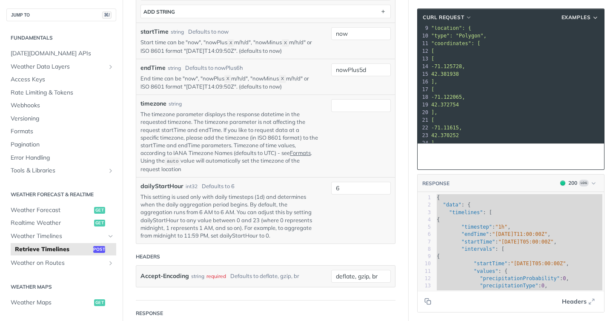
scroll to position [300, 0]
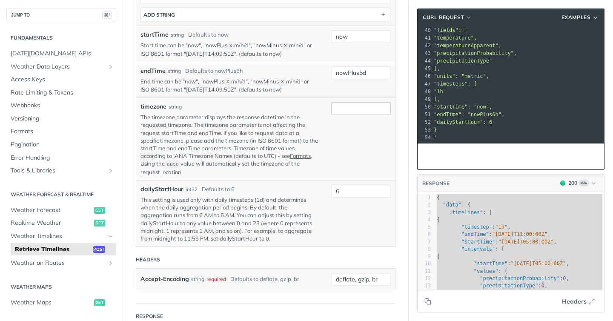
click at [377, 99] on div "timezone string The timezone parameter displays the response datetime in the re…" at bounding box center [265, 138] width 259 height 83
click at [369, 74] on input "nowPlus5d" at bounding box center [361, 72] width 60 height 13
click at [344, 169] on div "timezone string The timezone parameter displays the response datetime in the re…" at bounding box center [265, 139] width 250 height 74
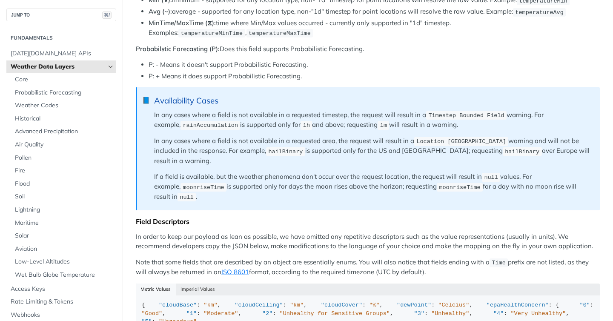
scroll to position [593, 0]
